Goal: Use online tool/utility

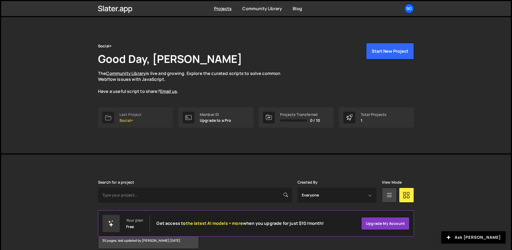
drag, startPoint x: 75, startPoint y: 115, endPoint x: 113, endPoint y: 113, distance: 37.5
click at [77, 115] on div "Social+ Good Day, Stefan Peek The Community Library is live and growing. Explor…" at bounding box center [256, 85] width 510 height 136
click at [133, 111] on link "Last Project Social+" at bounding box center [135, 117] width 75 height 20
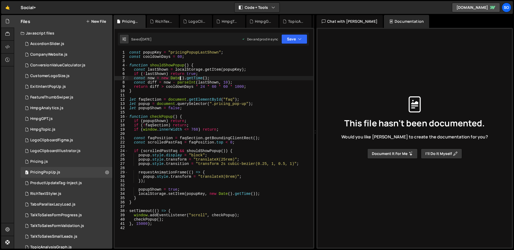
click at [179, 76] on div "const popupKey = "pricingPopupLastShown" ; const cooldownDays = 60 ; function s…" at bounding box center [220, 153] width 185 height 206
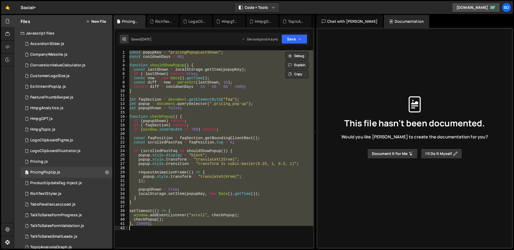
click at [245, 124] on div "const popupKey = "pricingPopupLastShown" ; const cooldownDays = 60 ; function s…" at bounding box center [220, 148] width 185 height 197
paste textarea "checkPopup();"
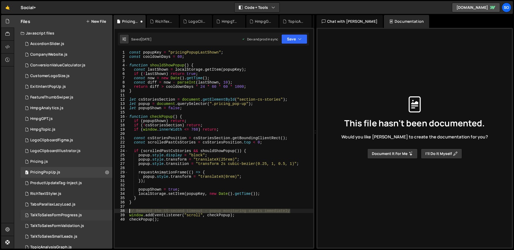
drag, startPoint x: 233, startPoint y: 211, endPoint x: 94, endPoint y: 210, distance: 139.7
click at [94, 210] on div "Files New File Javascript files 2 AccordionSlider.js 0 1 CompanyWebsite.js 0 1 …" at bounding box center [264, 132] width 500 height 234
type textarea "// Removed the 15-second timeout - popup monitoring starts immediately"
type textarea "\"
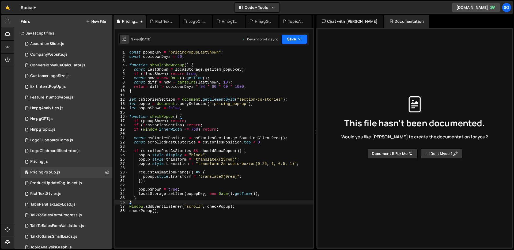
type textarea "}"
click at [291, 40] on button "Save" at bounding box center [294, 39] width 26 height 10
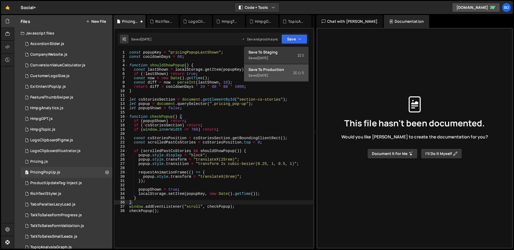
click at [267, 74] on div "[DATE]" at bounding box center [263, 75] width 10 height 5
